Goal: Information Seeking & Learning: Learn about a topic

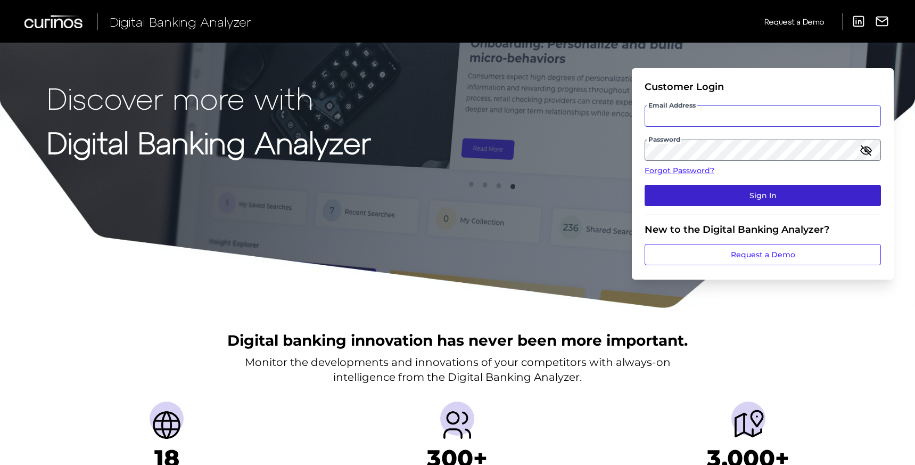
type input "[EMAIL_ADDRESS][DOMAIN_NAME]"
click at [715, 202] on button "Sign In" at bounding box center [762, 195] width 236 height 21
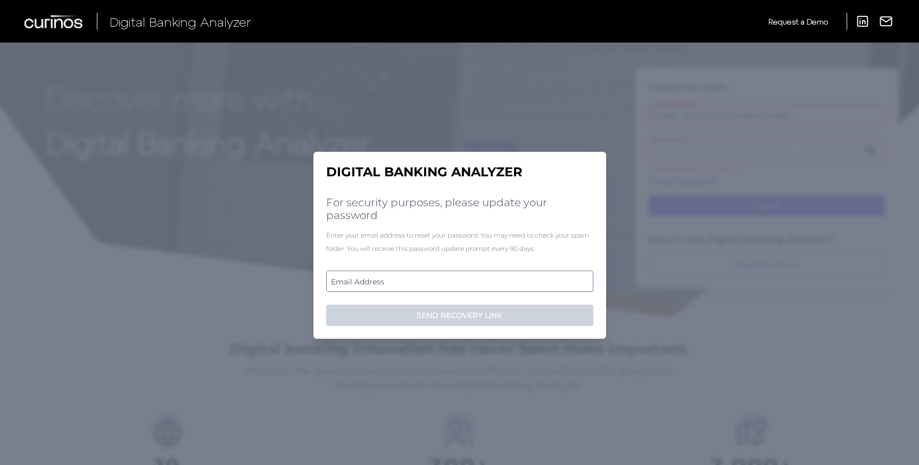
click at [453, 286] on label "Email Address" at bounding box center [460, 280] width 266 height 19
click at [453, 286] on input "email" at bounding box center [459, 280] width 267 height 21
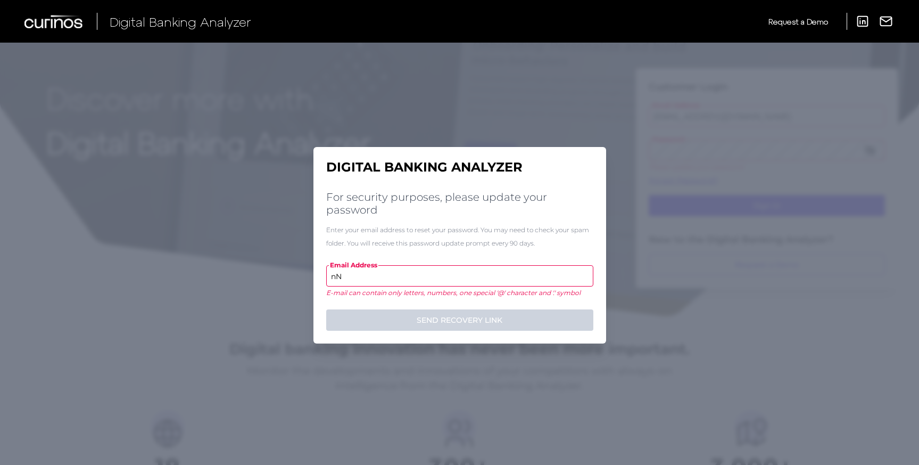
type input "n"
type input "N"
type input "Uxr@1234"
click at [439, 282] on input "Uxr@1234" at bounding box center [459, 275] width 267 height 21
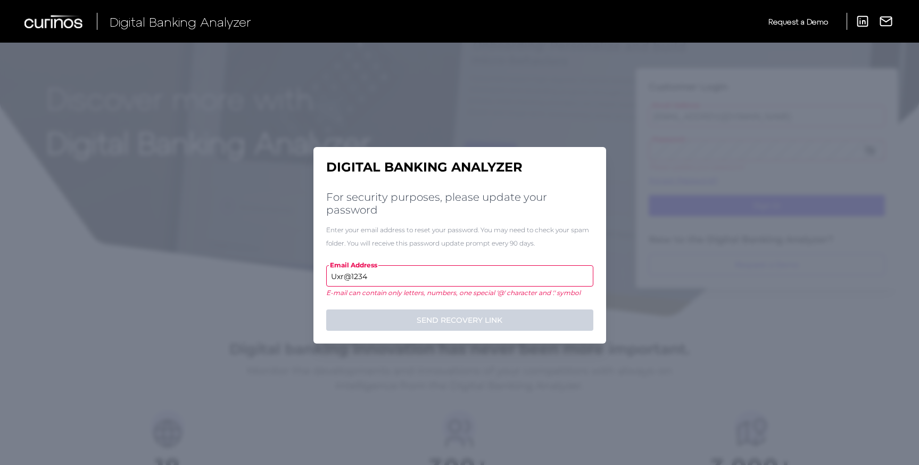
click at [439, 282] on input "Uxr@1234" at bounding box center [459, 275] width 267 height 21
type input "a"
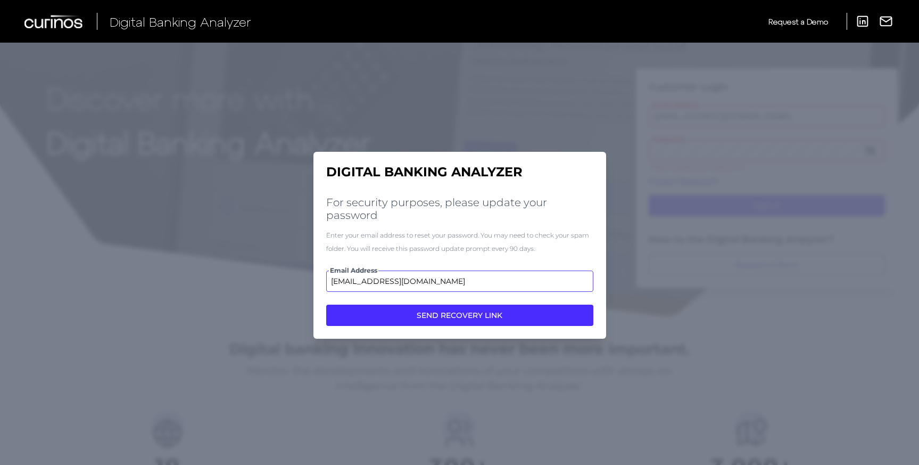
click at [340, 282] on input "[EMAIL_ADDRESS][DOMAIN_NAME]" at bounding box center [459, 280] width 267 height 21
click at [365, 278] on input "[PERSON_NAME][EMAIL_ADDRESS][DOMAIN_NAME]" at bounding box center [459, 280] width 267 height 21
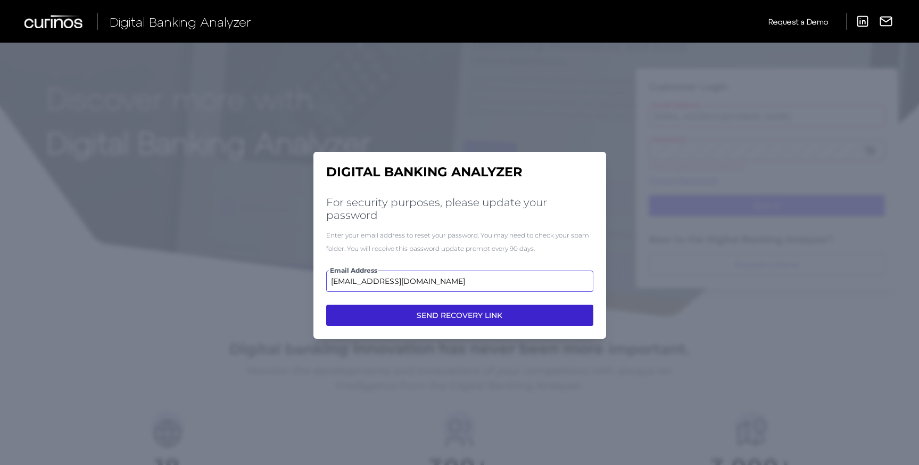
type input "[EMAIL_ADDRESS][DOMAIN_NAME]"
click at [431, 309] on button "SEND RECOVERY LINK" at bounding box center [459, 314] width 267 height 21
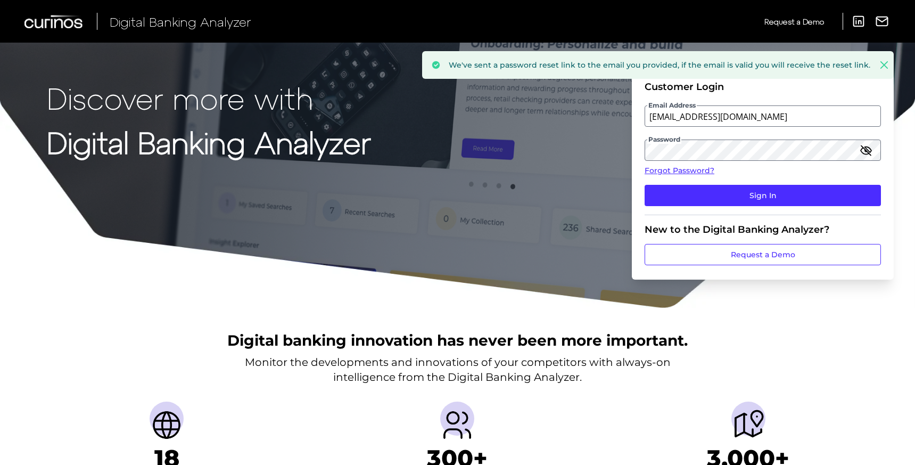
click at [867, 148] on icon "button" at bounding box center [865, 150] width 13 height 13
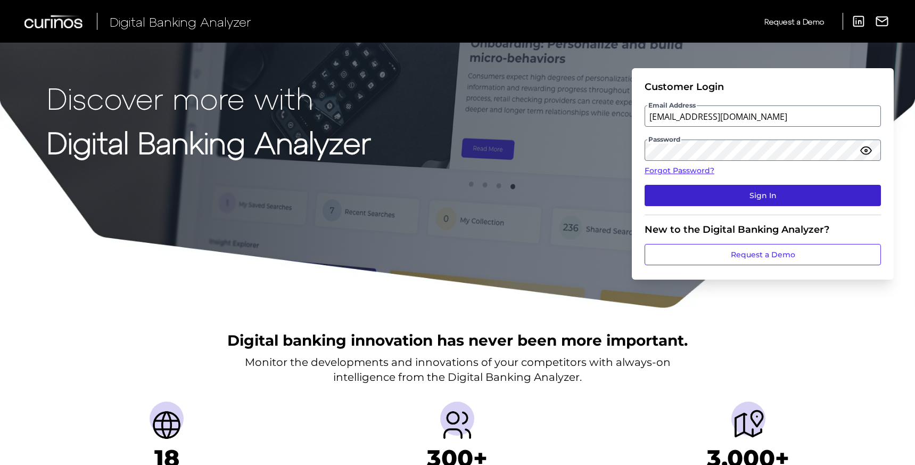
click at [754, 191] on button "Sign In" at bounding box center [762, 195] width 236 height 21
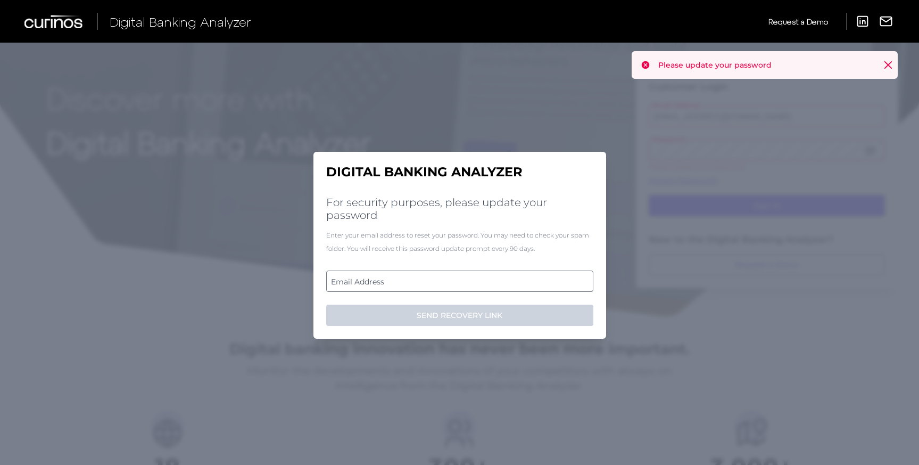
click at [418, 287] on label "Email Address" at bounding box center [460, 280] width 266 height 19
click at [418, 287] on input "email" at bounding box center [459, 280] width 267 height 21
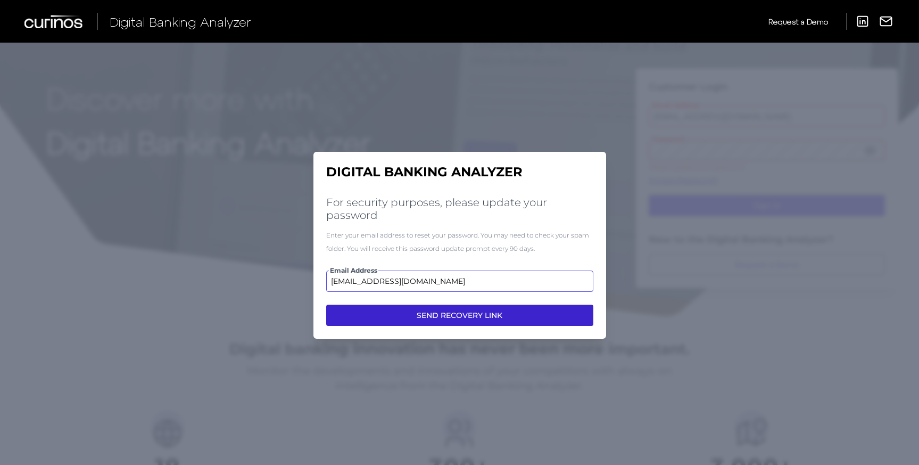
type input "[EMAIL_ADDRESS][DOMAIN_NAME]"
click at [425, 314] on button "SEND RECOVERY LINK" at bounding box center [459, 314] width 267 height 21
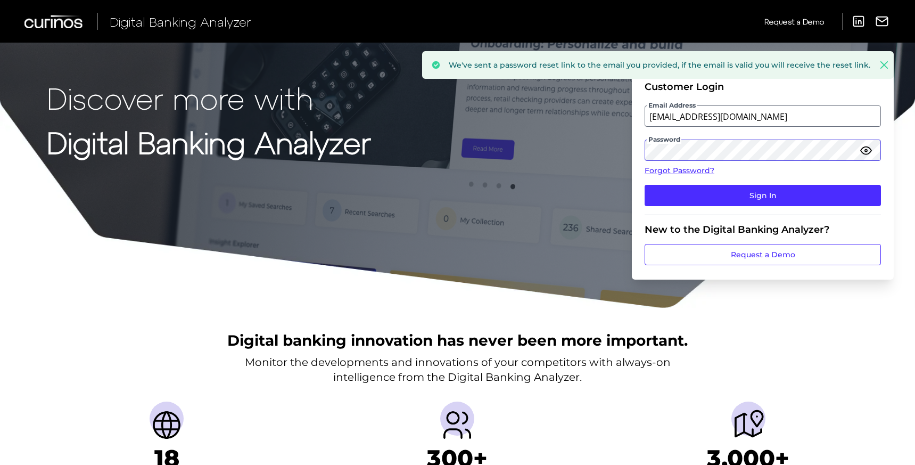
click at [642, 148] on form "Customer Login Email Address [EMAIL_ADDRESS][DOMAIN_NAME] Password Forgot Passw…" at bounding box center [763, 173] width 262 height 211
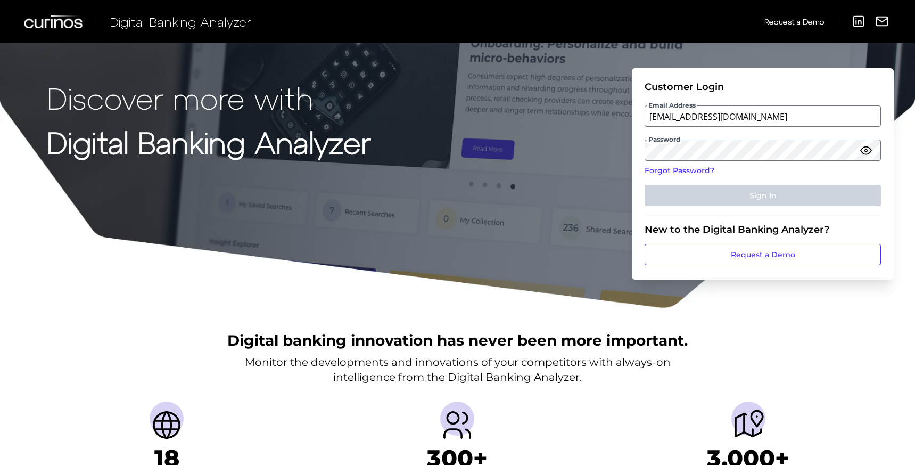
click at [887, 139] on form "Customer Login Email Address [EMAIL_ADDRESS][DOMAIN_NAME] Password Forgot Passw…" at bounding box center [763, 173] width 262 height 211
click at [894, 170] on div "Discover more with Digital Banking Analyzer Customer Login Email Address [EMAIL…" at bounding box center [457, 154] width 915 height 309
click at [889, 155] on form "Customer Login Email Address [EMAIL_ADDRESS][DOMAIN_NAME] Password Forgot Passw…" at bounding box center [763, 173] width 262 height 211
click at [768, 161] on fieldset "Customer Login Email Address [EMAIL_ADDRESS][DOMAIN_NAME] Password Forgot Passw…" at bounding box center [762, 148] width 236 height 134
click at [863, 172] on link "Forgot Password?" at bounding box center [762, 170] width 236 height 11
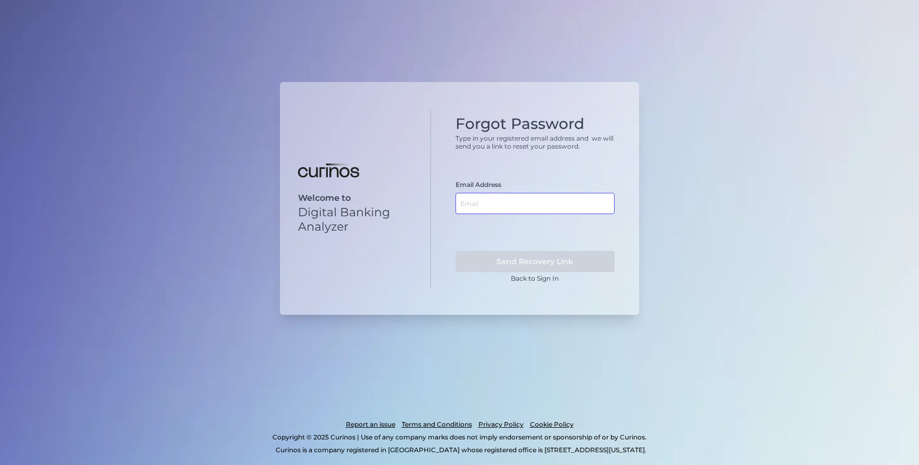
click at [487, 201] on input "text" at bounding box center [536, 203] width 160 height 21
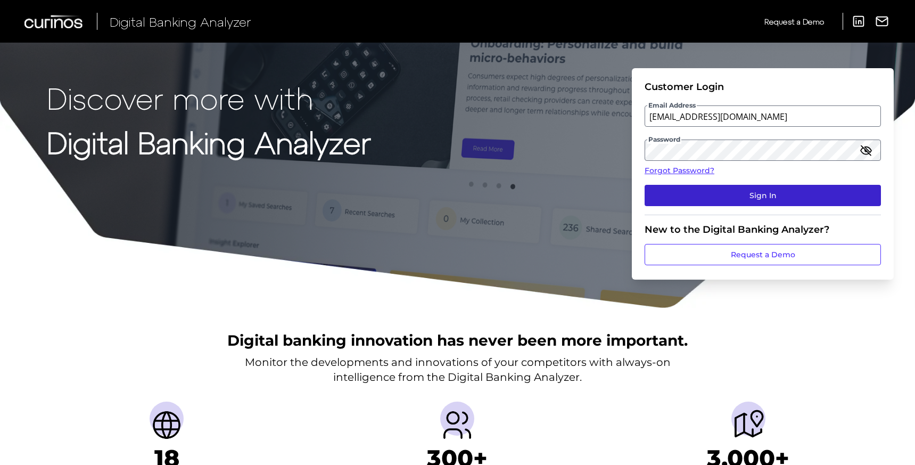
click at [768, 195] on button "Sign In" at bounding box center [762, 195] width 236 height 21
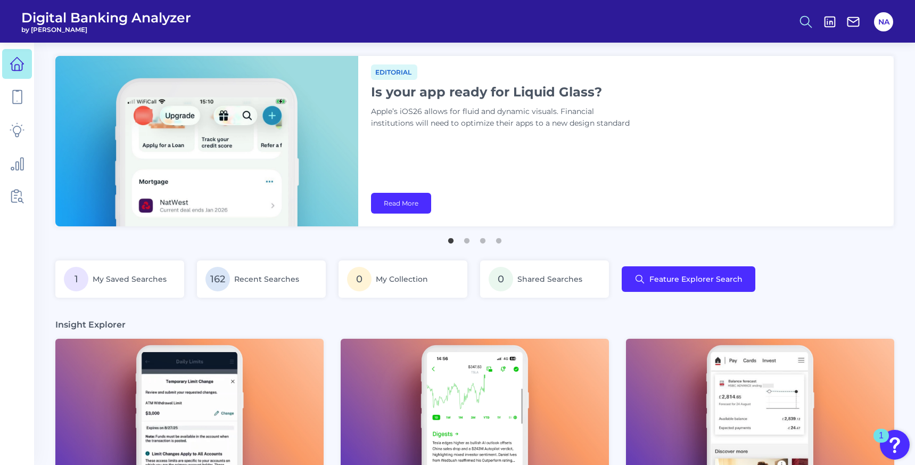
click at [810, 27] on line at bounding box center [810, 25] width 4 height 4
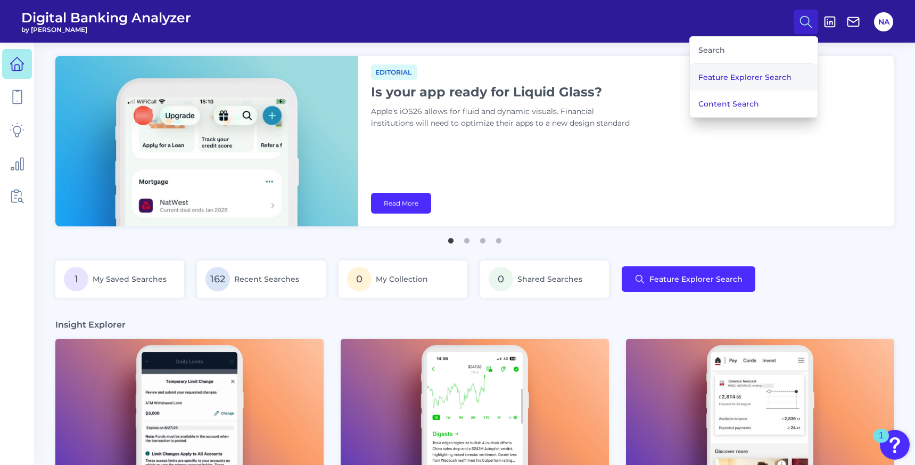
click at [768, 81] on button "Feature Explorer Search" at bounding box center [754, 77] width 128 height 27
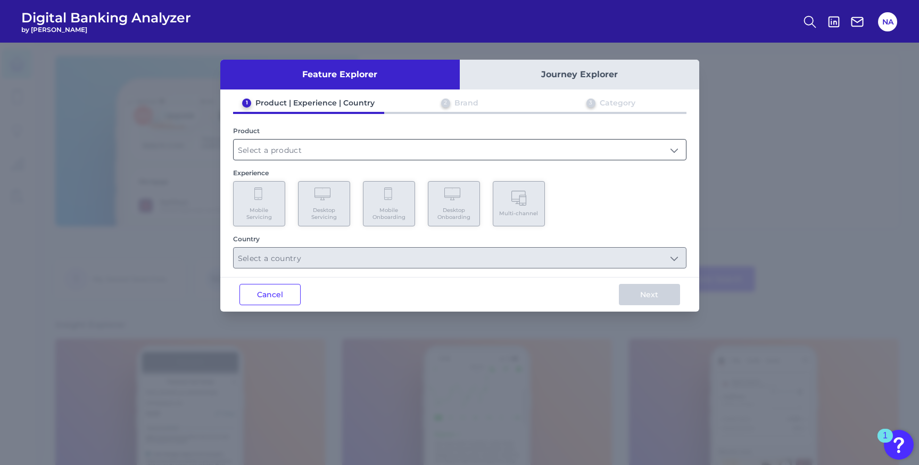
click at [503, 151] on input "text" at bounding box center [460, 149] width 452 height 20
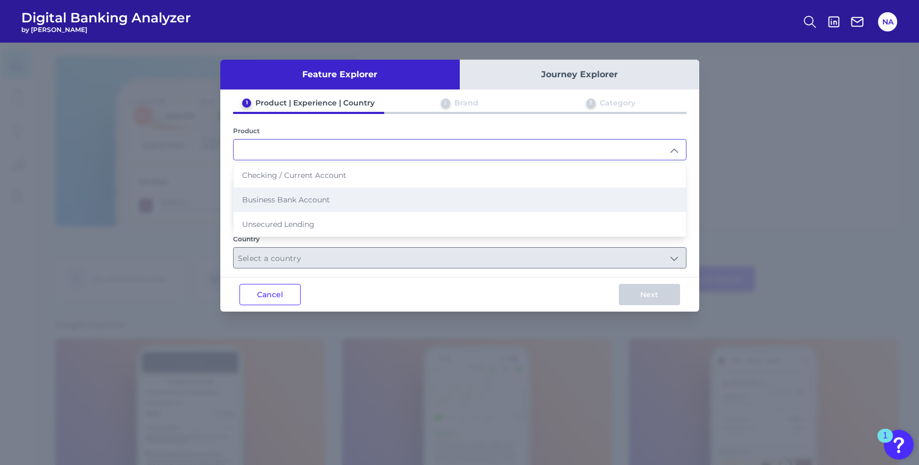
click at [439, 194] on li "Business Bank Account" at bounding box center [460, 199] width 452 height 24
type input "Business Bank Account"
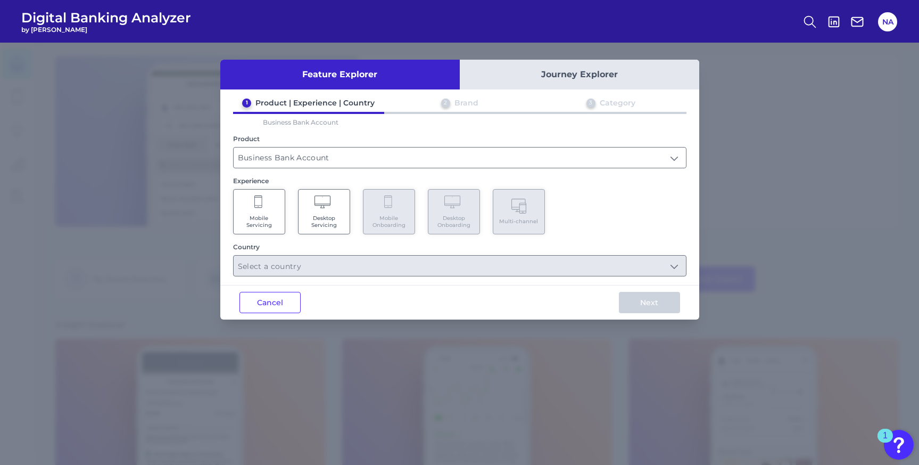
click at [573, 181] on div "Experience" at bounding box center [459, 181] width 453 height 8
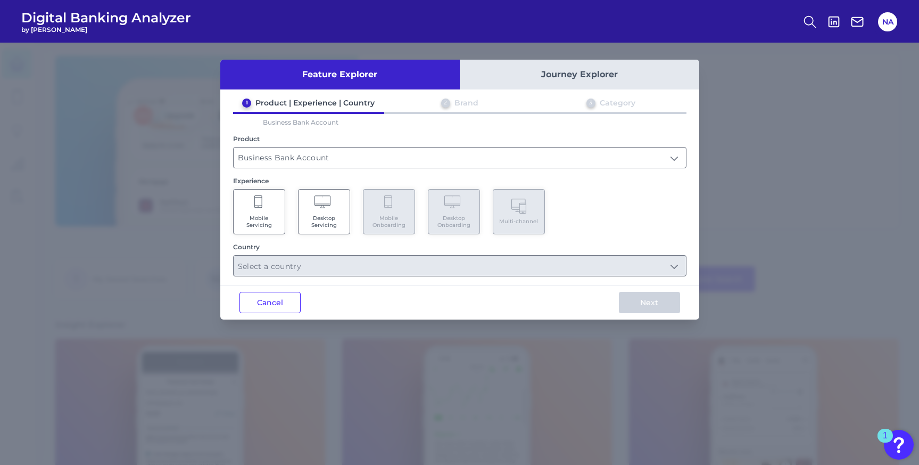
click at [547, 221] on div "Mobile Servicing Desktop Servicing Mobile Onboarding Desktop Onboarding Multi-c…" at bounding box center [459, 211] width 453 height 45
click at [255, 197] on icon at bounding box center [259, 202] width 10 height 15
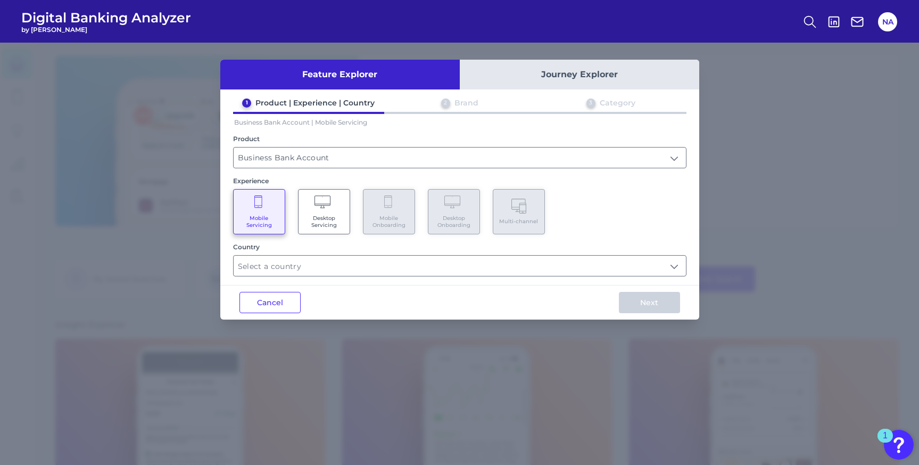
click at [326, 208] on icon at bounding box center [324, 202] width 19 height 15
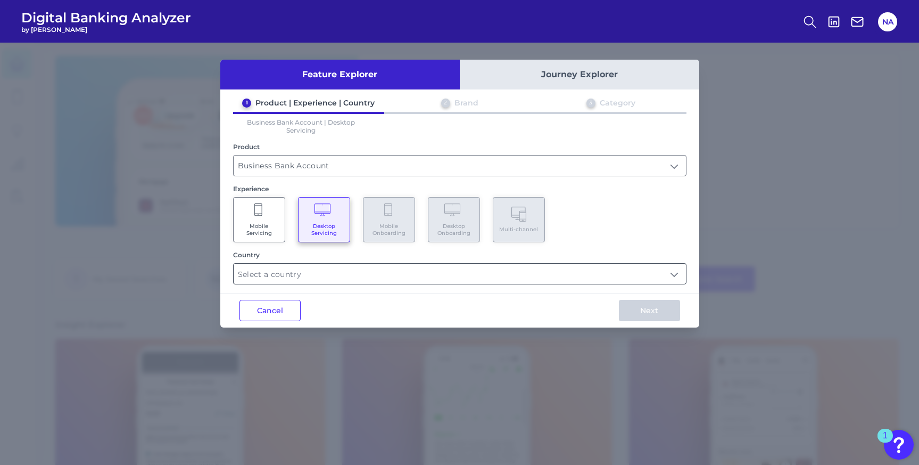
click at [348, 268] on input "text" at bounding box center [460, 273] width 452 height 20
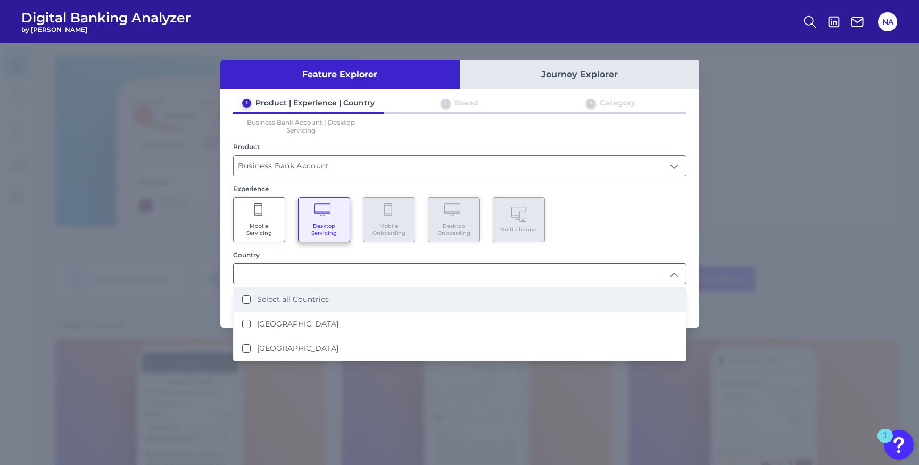
click at [319, 300] on label "Select all Countries" at bounding box center [293, 299] width 72 height 10
type input "Select all Countries"
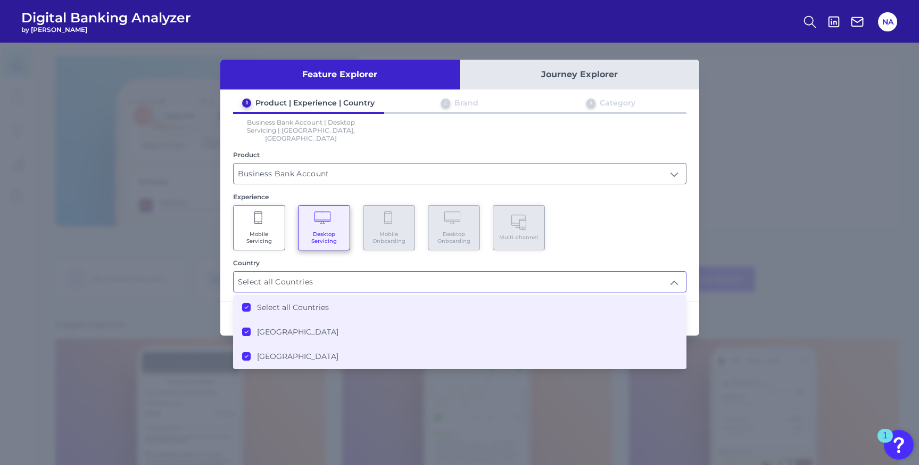
click at [690, 247] on div "1 Product | Experience | Country 2 Brand 3 Category Business Bank Account | Des…" at bounding box center [459, 195] width 479 height 194
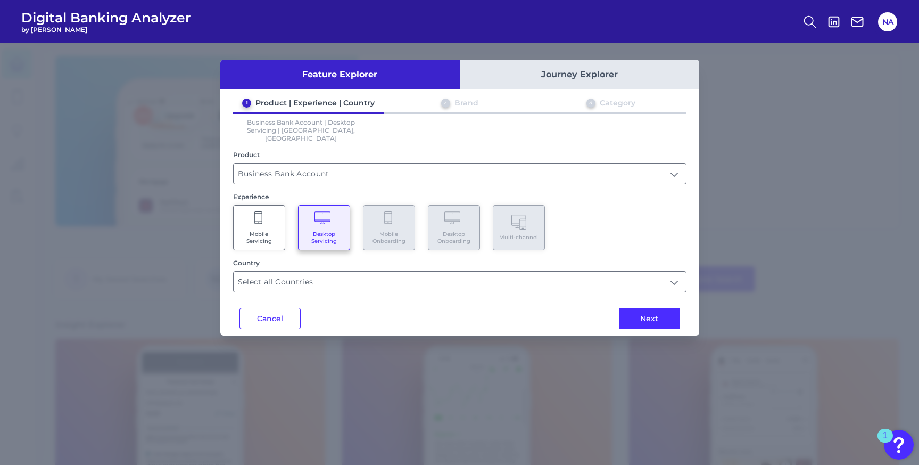
click at [663, 308] on button "Next" at bounding box center [649, 318] width 61 height 21
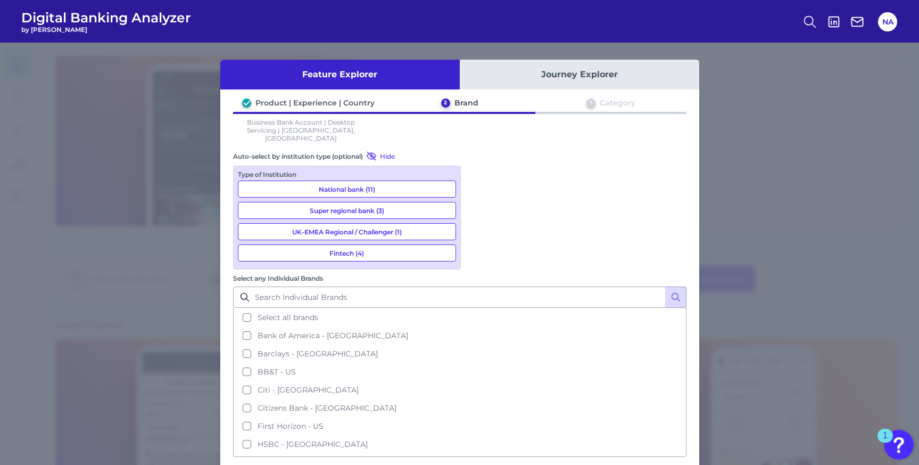
click at [604, 60] on button "Journey Explorer" at bounding box center [579, 75] width 239 height 30
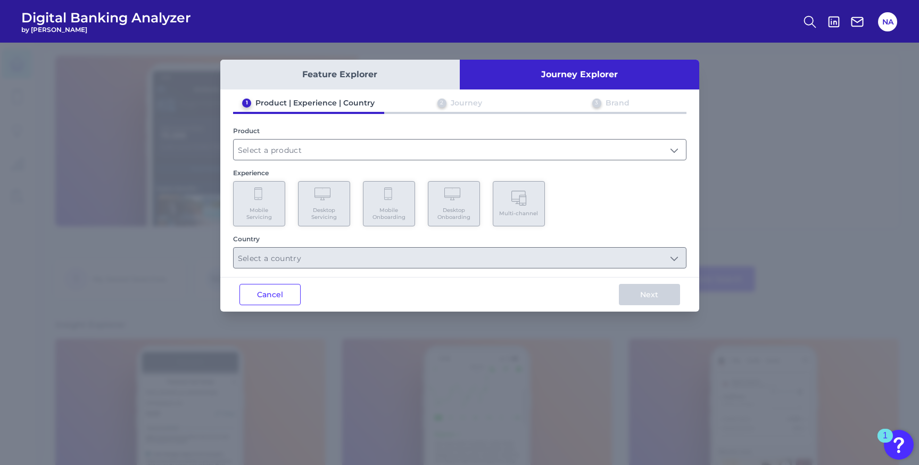
click at [500, 137] on div "Product" at bounding box center [459, 144] width 453 height 34
click at [501, 147] on input "text" at bounding box center [460, 149] width 452 height 20
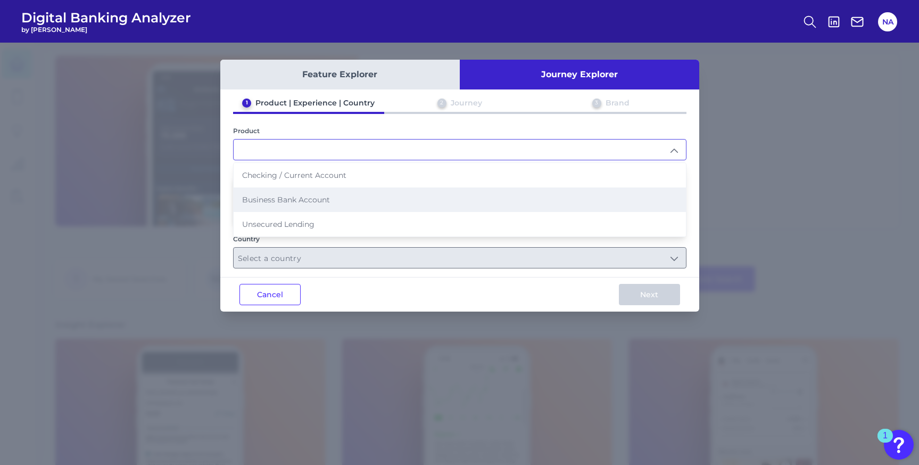
click at [345, 197] on li "Business Bank Account" at bounding box center [460, 199] width 452 height 24
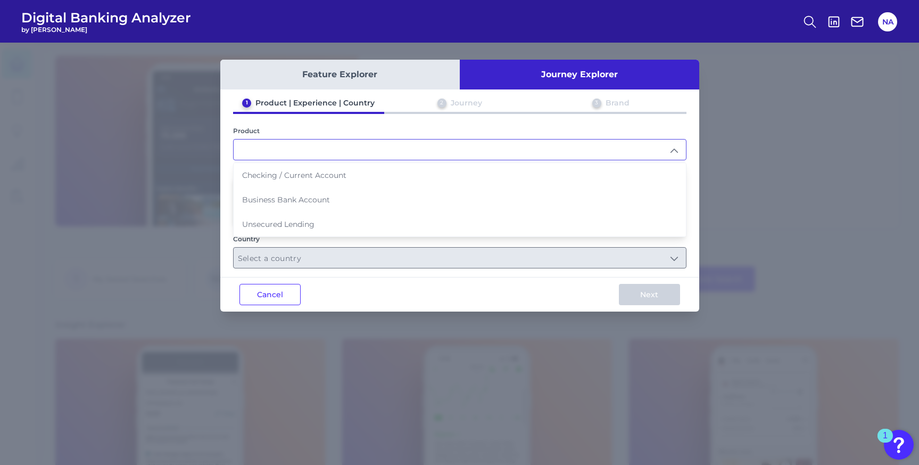
type input "Business Bank Account"
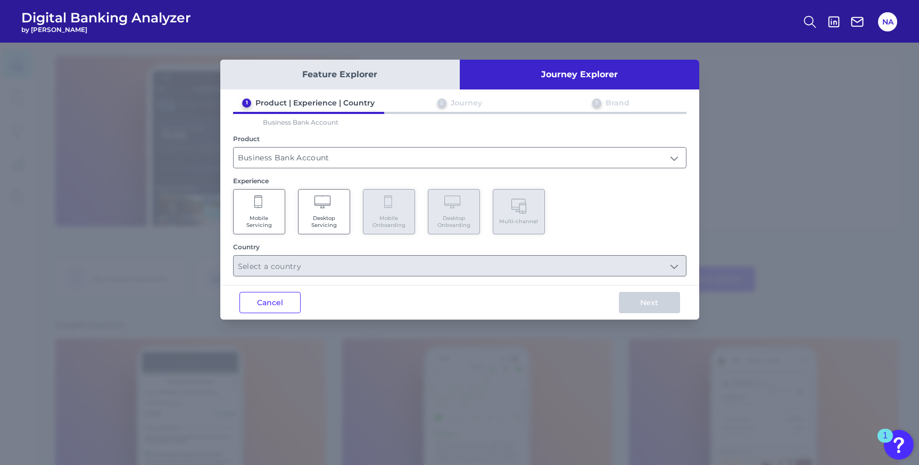
click at [337, 209] on Servicing "Desktop Servicing" at bounding box center [324, 211] width 52 height 45
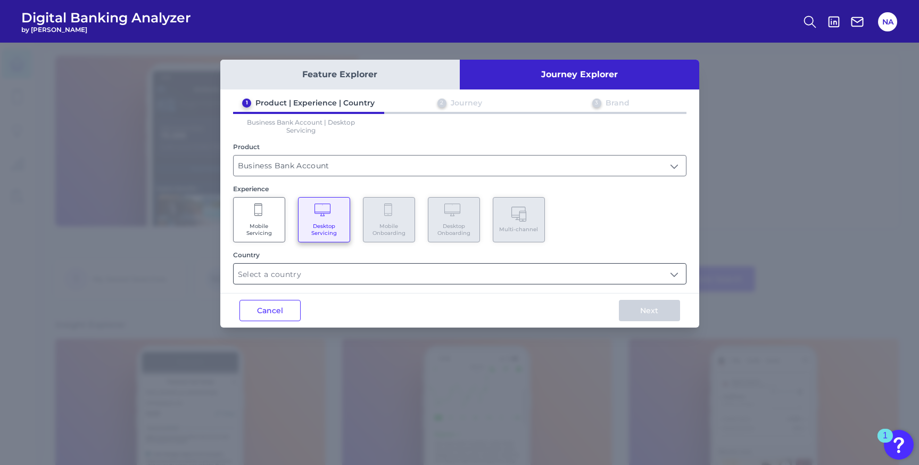
click at [336, 274] on input "text" at bounding box center [460, 273] width 452 height 20
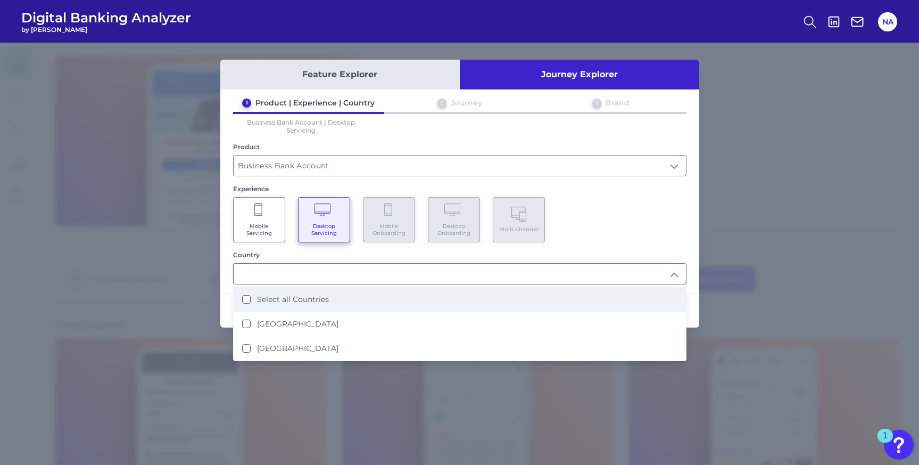
click at [332, 293] on li "Select all Countries" at bounding box center [460, 299] width 452 height 24
type input "Select all Countries"
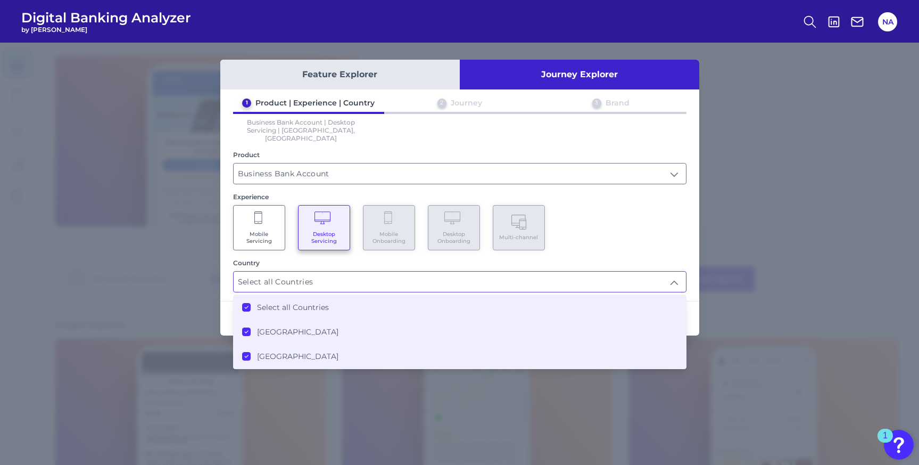
scroll to position [1, 0]
click at [651, 218] on div "Mobile Servicing Desktop Servicing Mobile Onboarding Desktop Onboarding Multi-c…" at bounding box center [459, 227] width 453 height 45
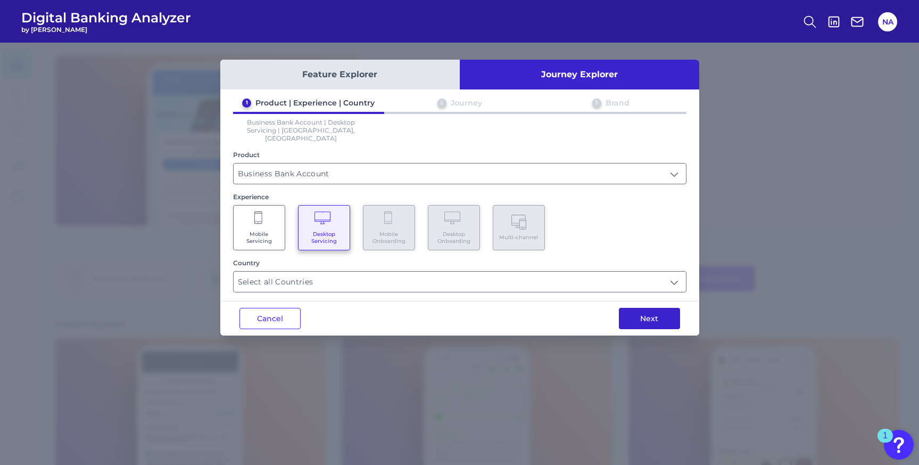
click at [655, 308] on button "Next" at bounding box center [649, 318] width 61 height 21
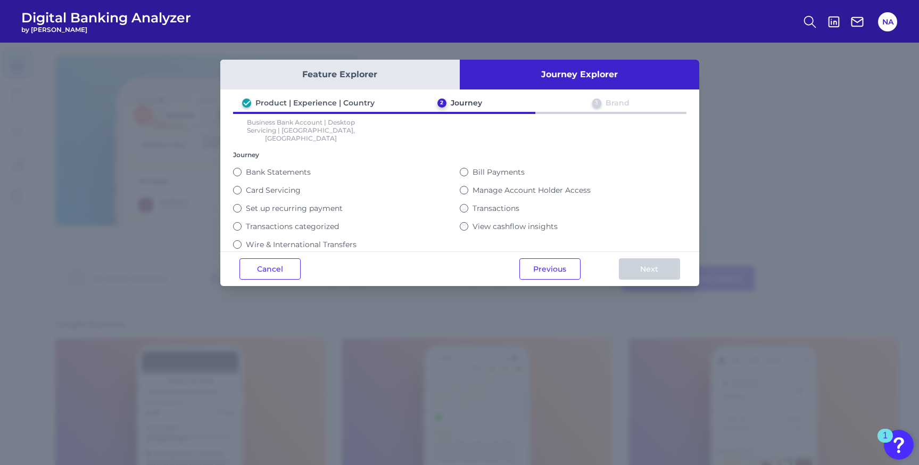
click at [328, 74] on button "Feature Explorer" at bounding box center [339, 75] width 239 height 30
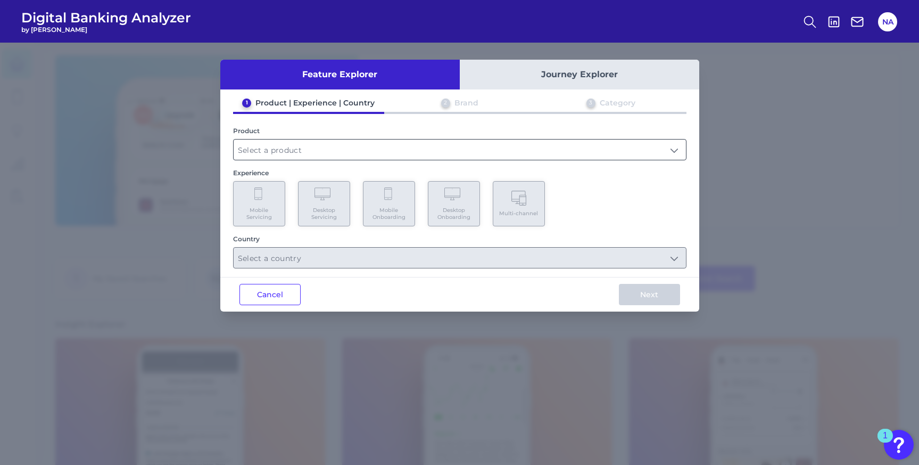
click at [325, 144] on input "text" at bounding box center [460, 149] width 452 height 20
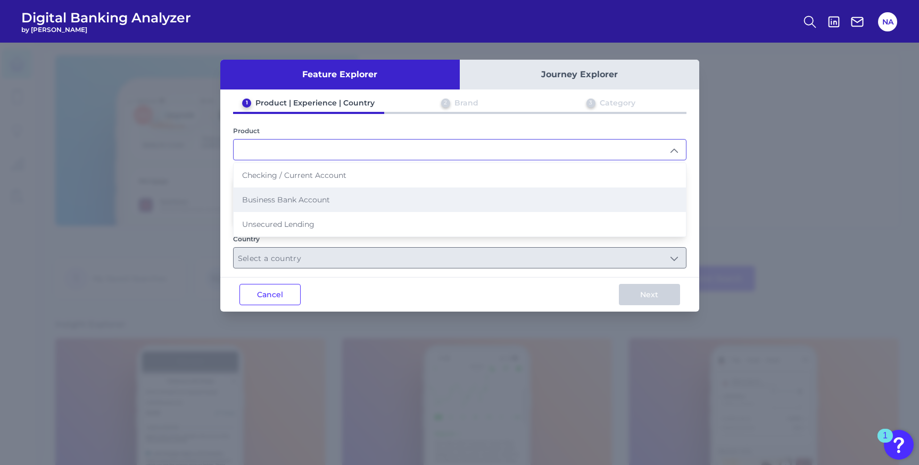
click at [299, 195] on span "Business Bank Account" at bounding box center [286, 200] width 88 height 10
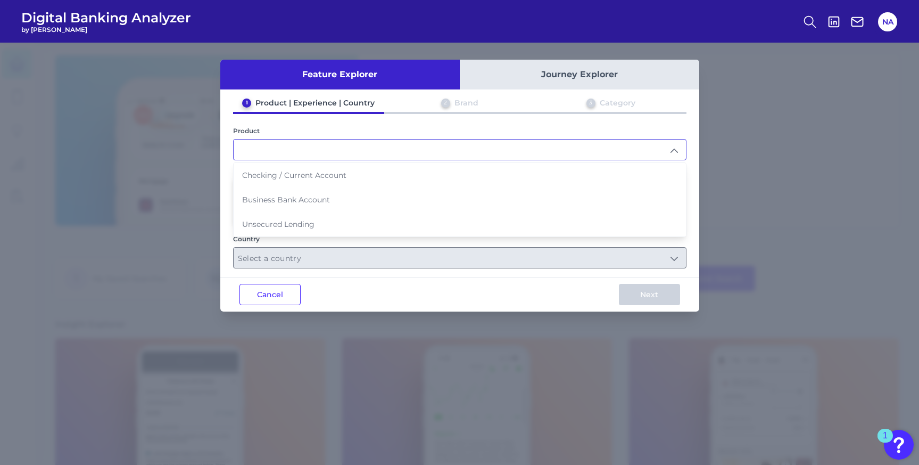
type input "Business Bank Account"
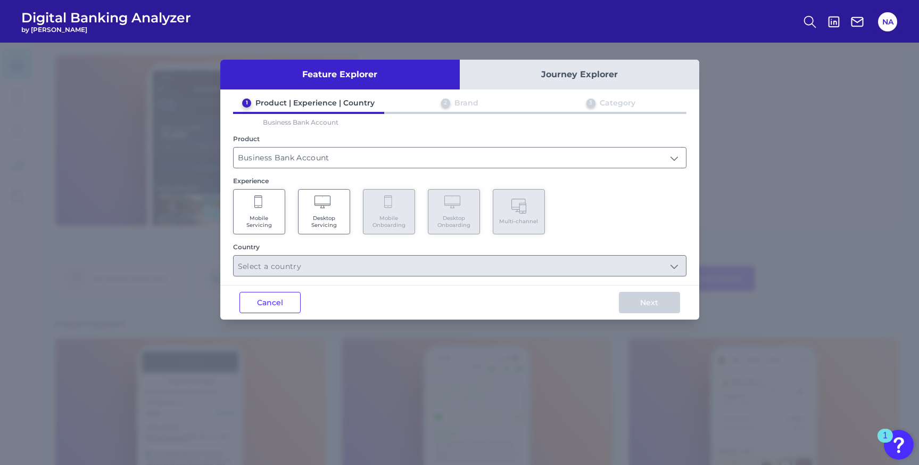
click at [319, 224] on span "Desktop Servicing" at bounding box center [324, 221] width 40 height 14
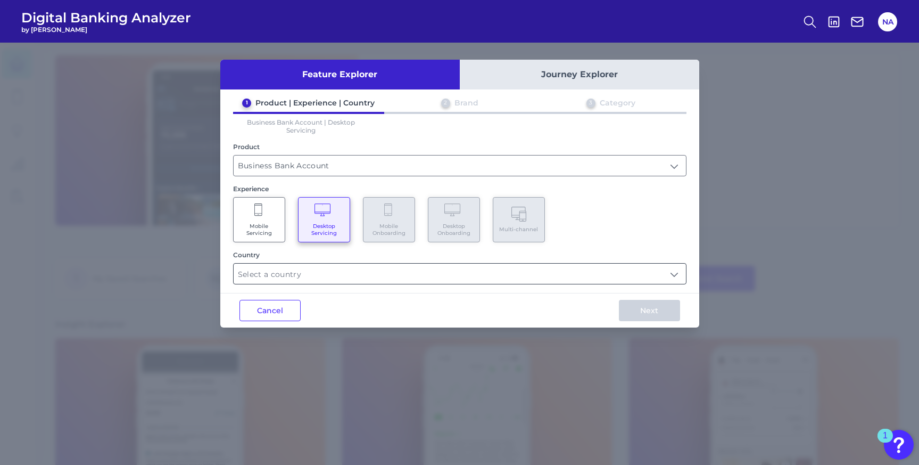
click at [317, 278] on input "text" at bounding box center [460, 273] width 452 height 20
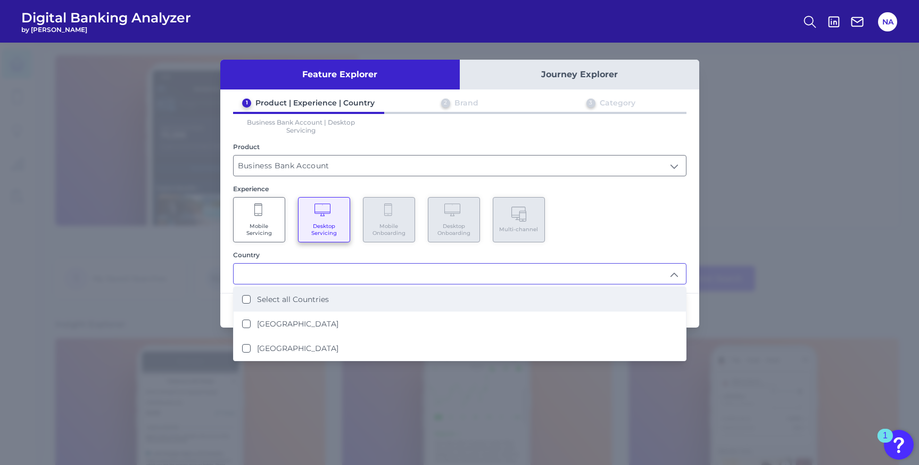
click at [309, 297] on label "Select all Countries" at bounding box center [293, 299] width 72 height 10
type input "Select all Countries"
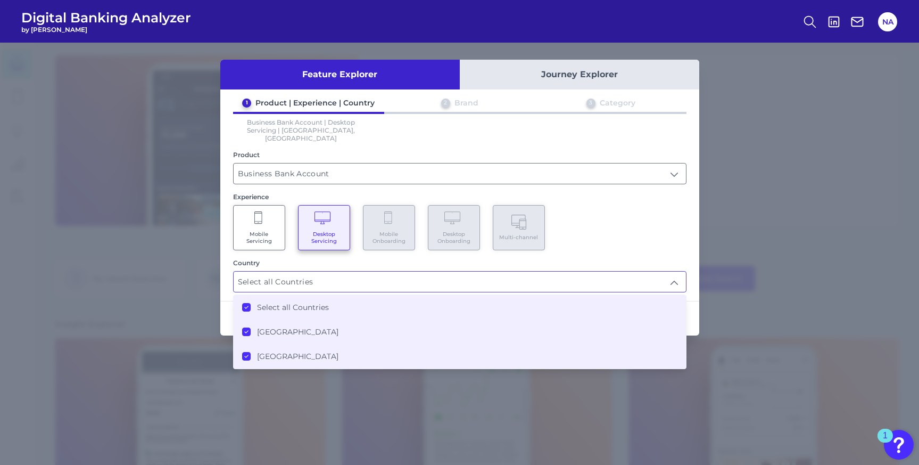
click at [671, 226] on div "Mobile Servicing Desktop Servicing Mobile Onboarding Desktop Onboarding Multi-c…" at bounding box center [459, 227] width 453 height 45
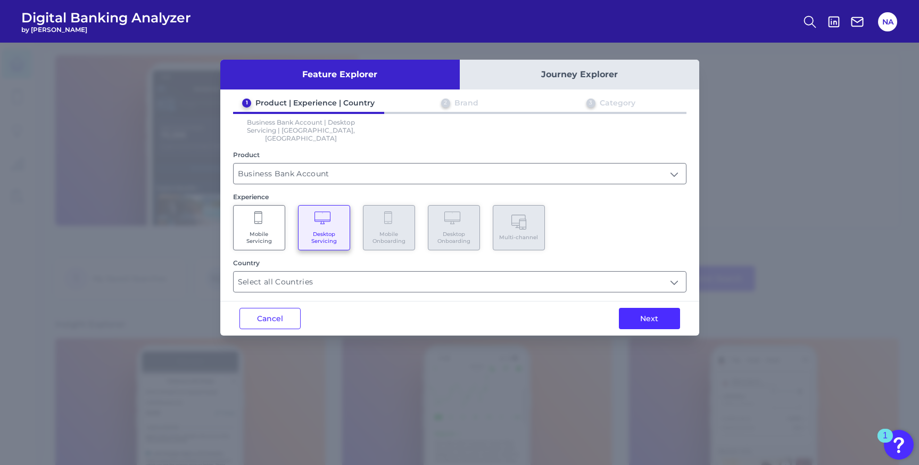
click at [665, 308] on button "Next" at bounding box center [649, 318] width 61 height 21
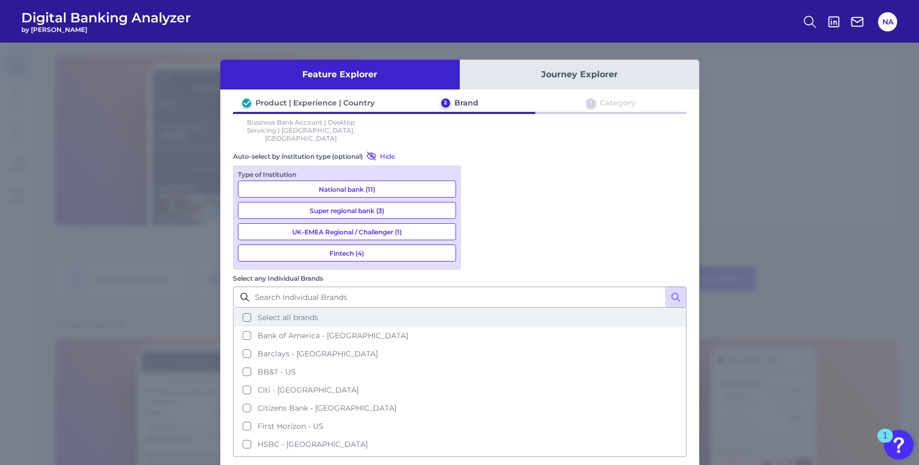
click at [318, 312] on span "Select all brands" at bounding box center [288, 317] width 61 height 10
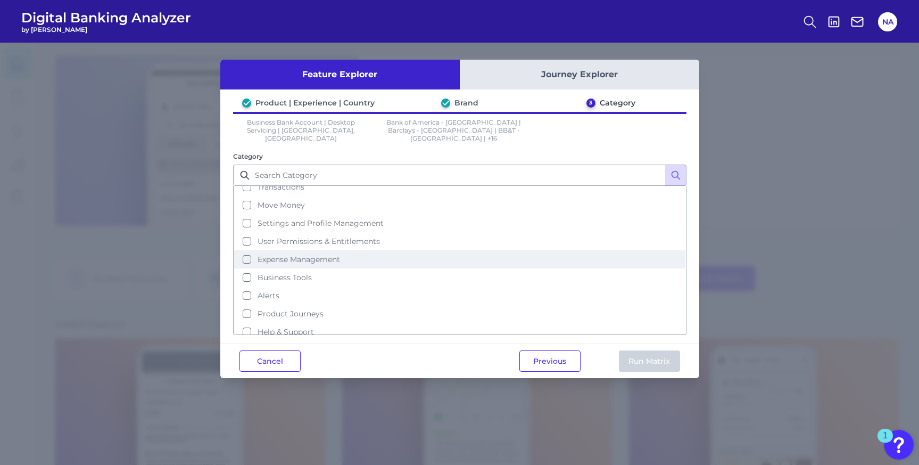
scroll to position [63, 0]
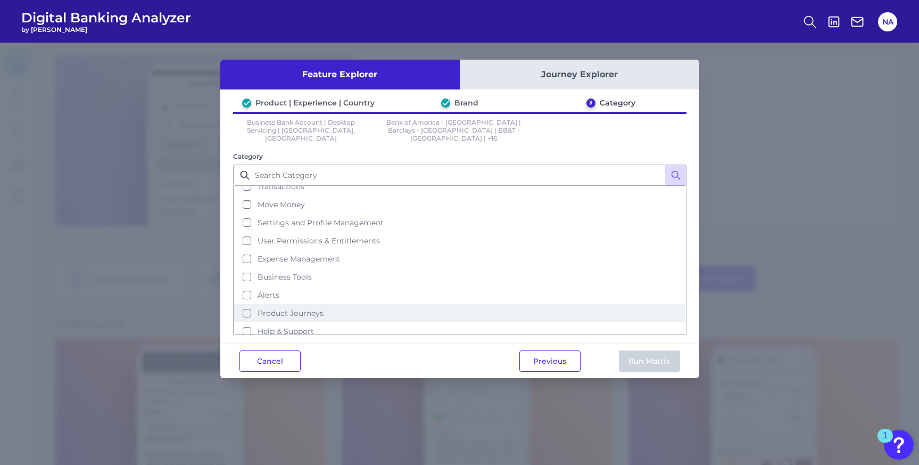
click at [315, 308] on span "Product Journeys" at bounding box center [291, 313] width 66 height 10
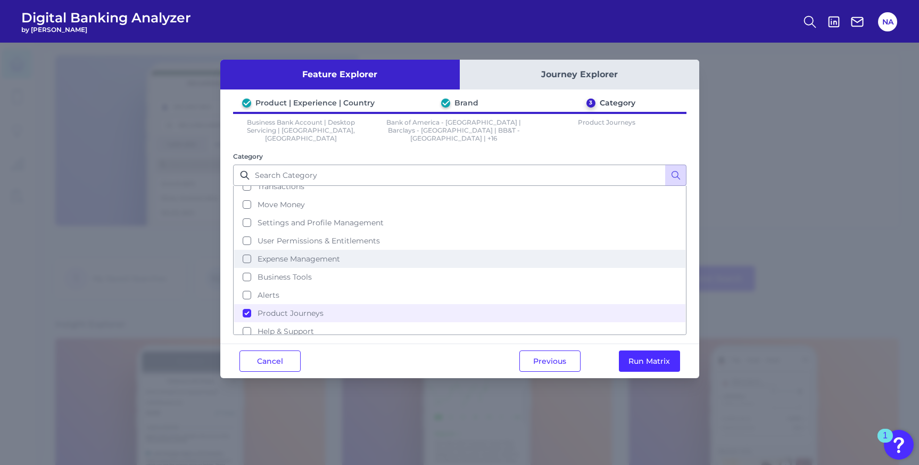
click at [296, 253] on button "Expense Management" at bounding box center [459, 259] width 451 height 18
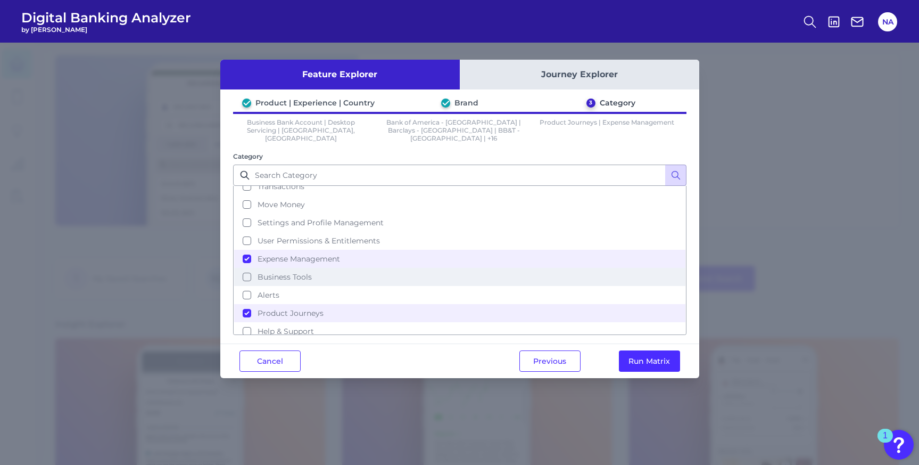
click at [297, 272] on span "Business Tools" at bounding box center [285, 277] width 54 height 10
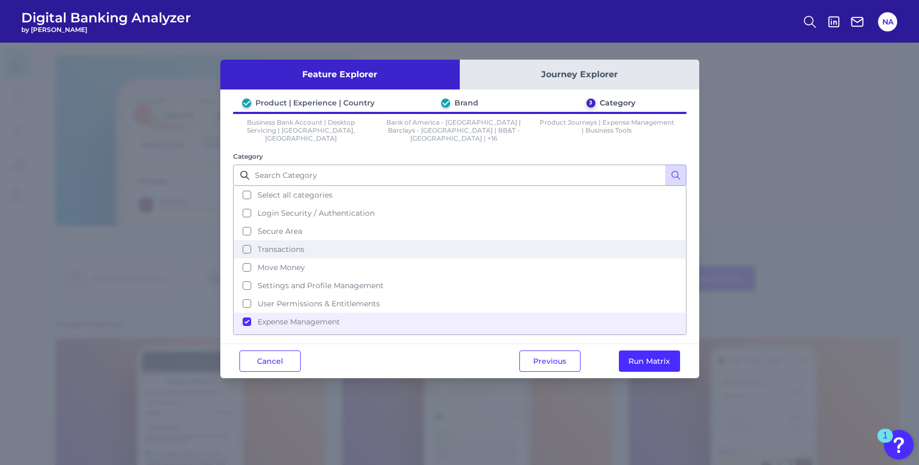
scroll to position [0, 0]
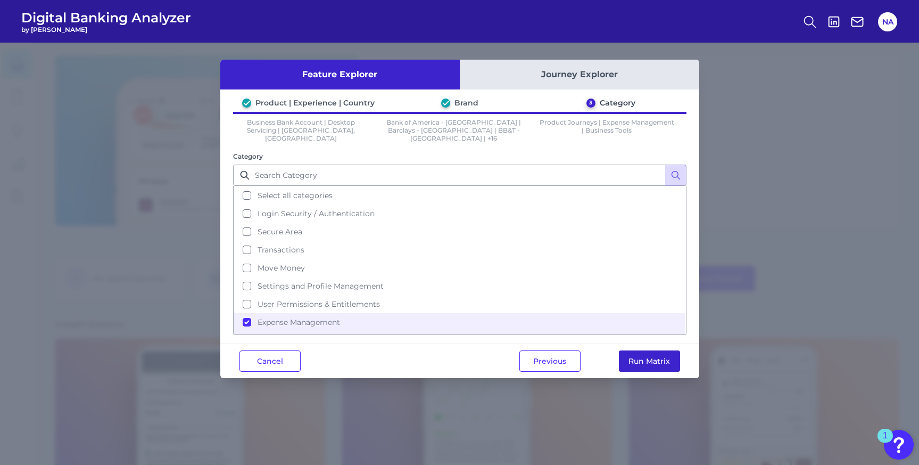
click at [628, 350] on button "Run Matrix" at bounding box center [649, 360] width 61 height 21
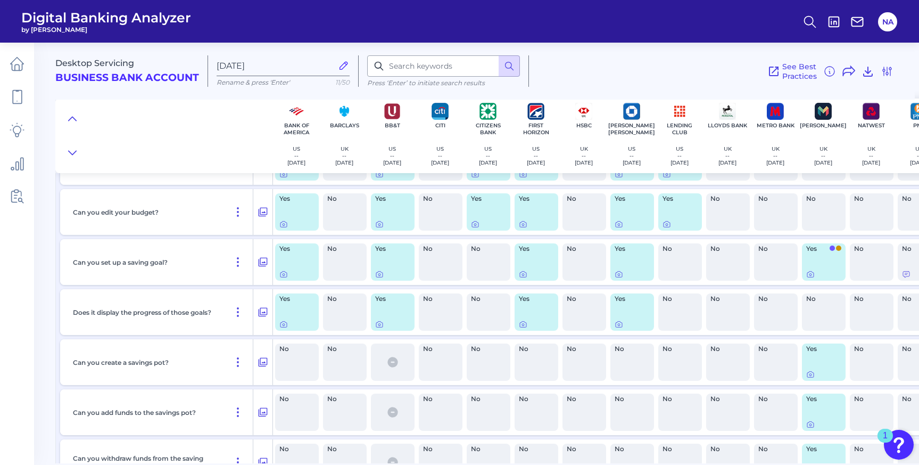
scroll to position [619, 0]
